Goal: Share content

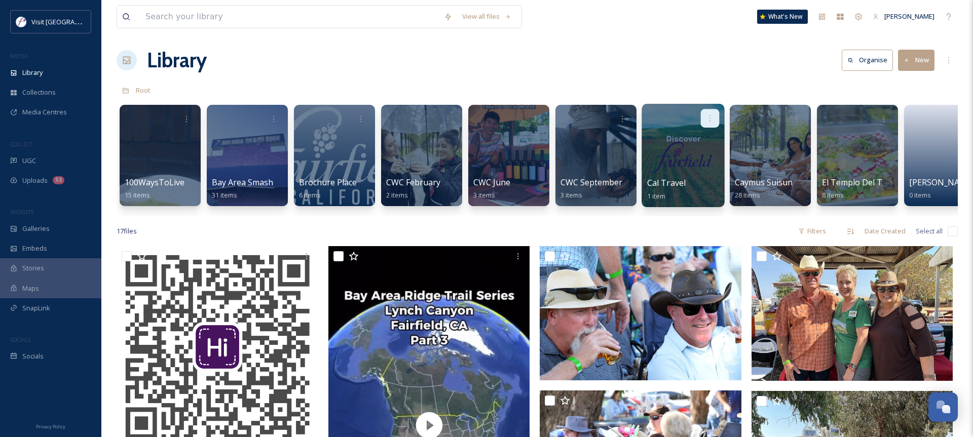
click at [712, 119] on icon at bounding box center [710, 118] width 8 height 8
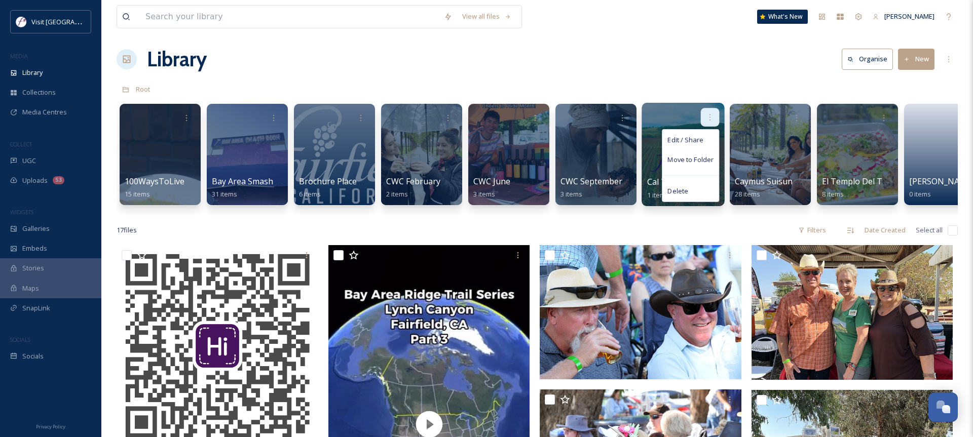
scroll to position [4, 0]
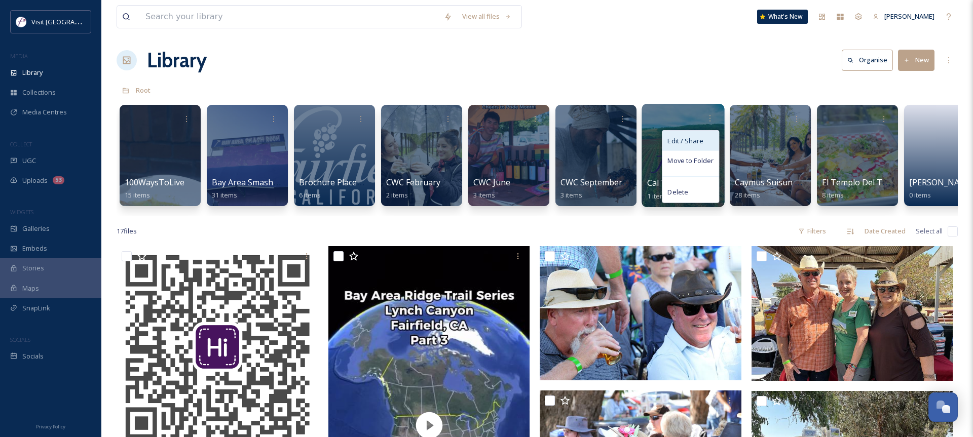
click at [685, 143] on span "Edit / Share" at bounding box center [684, 141] width 35 height 10
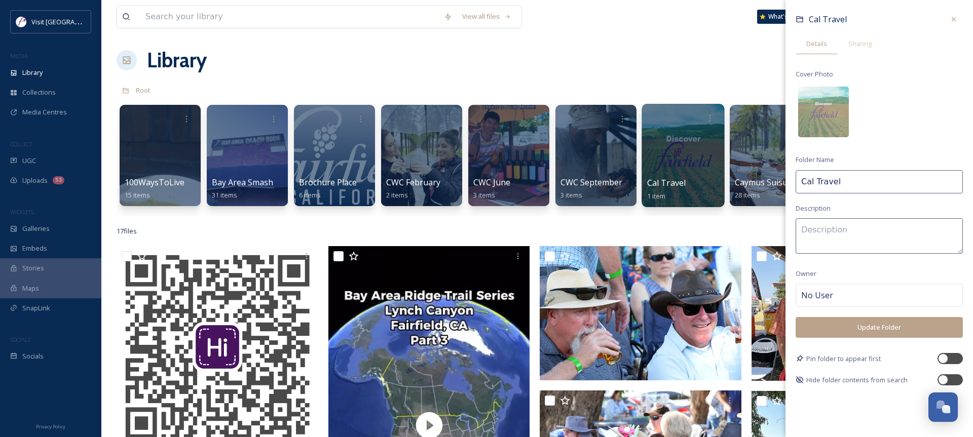
click at [668, 66] on div "Library Organise New" at bounding box center [537, 60] width 841 height 30
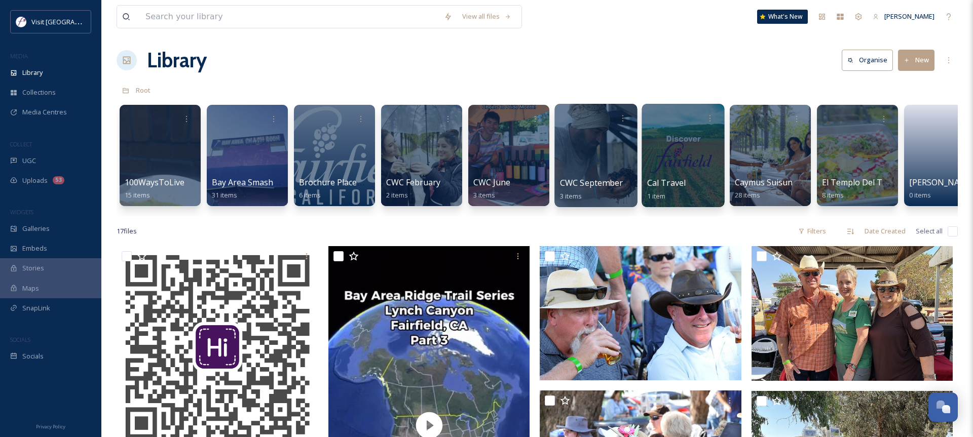
click at [593, 152] on div at bounding box center [595, 155] width 83 height 103
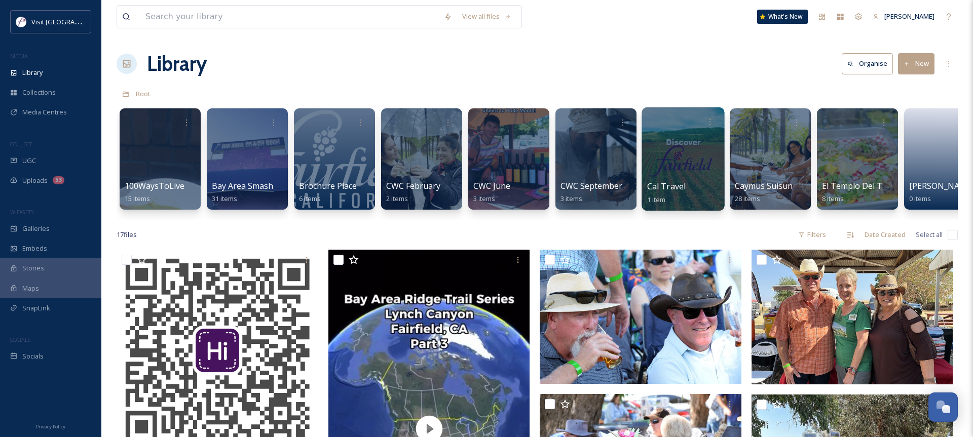
click at [692, 153] on div at bounding box center [682, 158] width 83 height 103
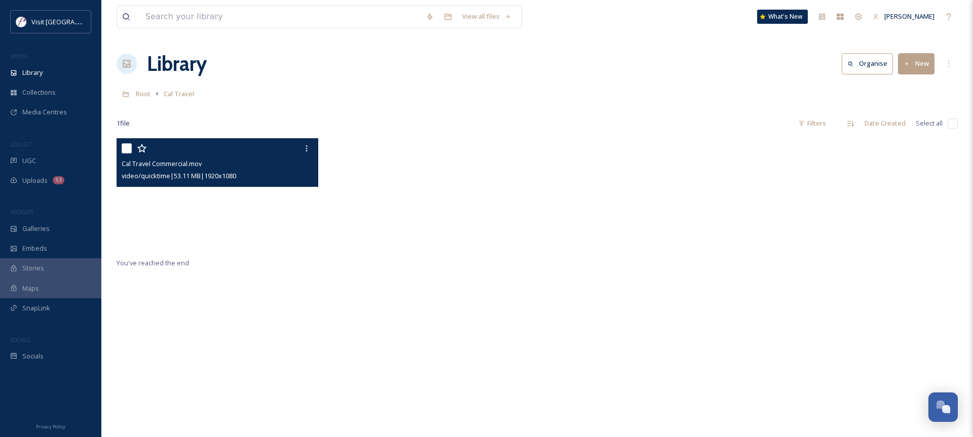
click at [219, 198] on video "Cal Travel Commercial.mov" at bounding box center [218, 194] width 202 height 113
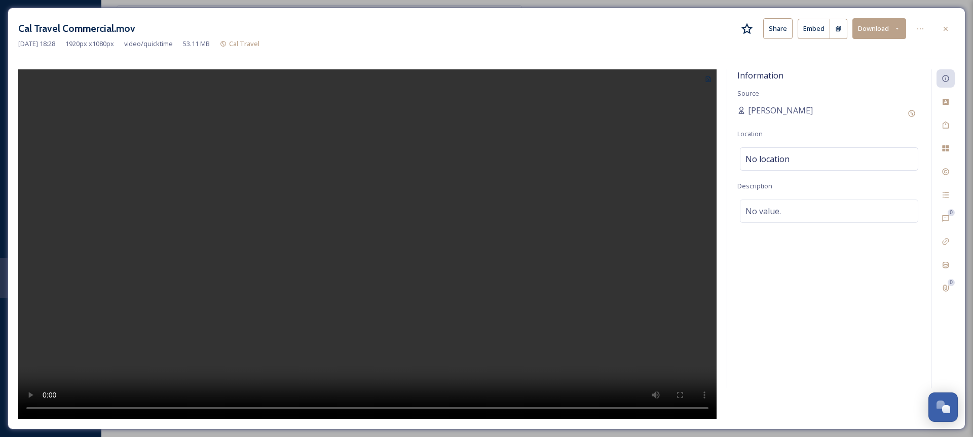
click at [777, 30] on button "Share" at bounding box center [777, 28] width 29 height 21
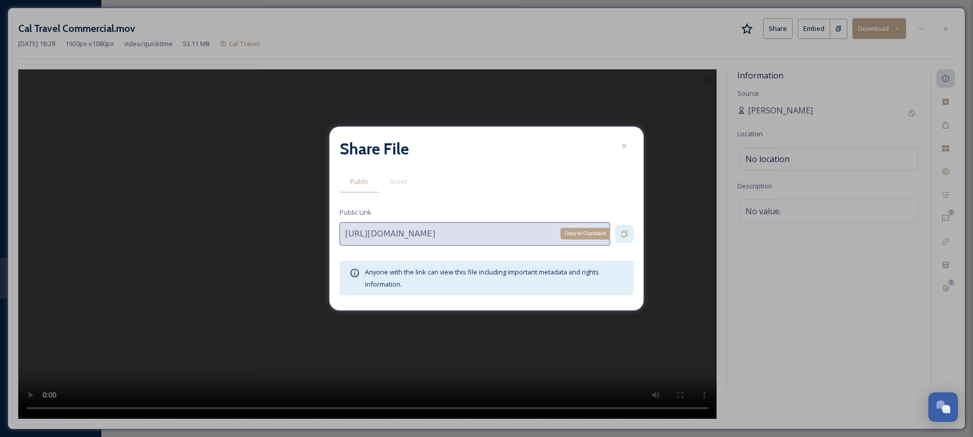
click at [622, 234] on icon at bounding box center [624, 234] width 8 height 8
drag, startPoint x: 622, startPoint y: 143, endPoint x: 586, endPoint y: 164, distance: 42.2
click at [622, 143] on icon at bounding box center [624, 146] width 8 height 8
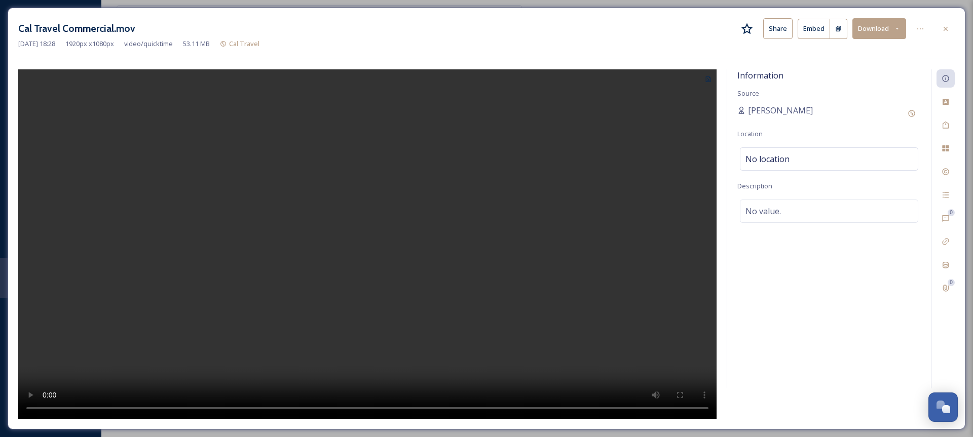
click at [789, 33] on button "Share" at bounding box center [777, 28] width 29 height 21
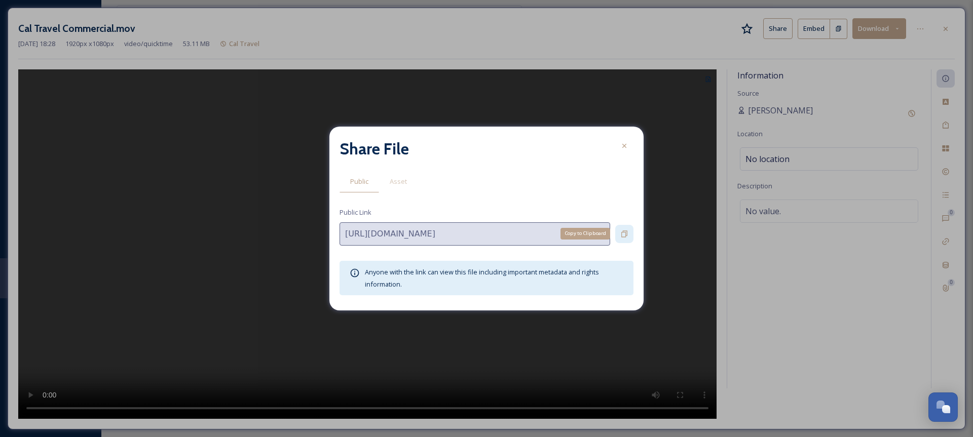
click at [627, 233] on icon at bounding box center [624, 233] width 6 height 7
